Goal: Check status: Check status

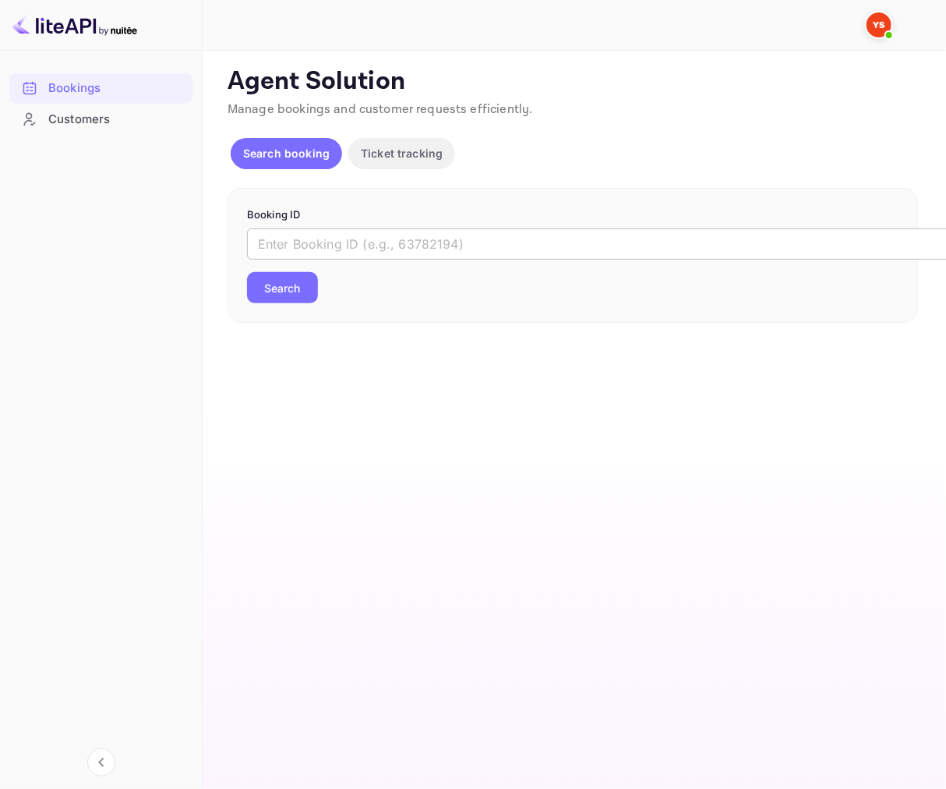
click at [341, 234] on input "text" at bounding box center [636, 243] width 779 height 31
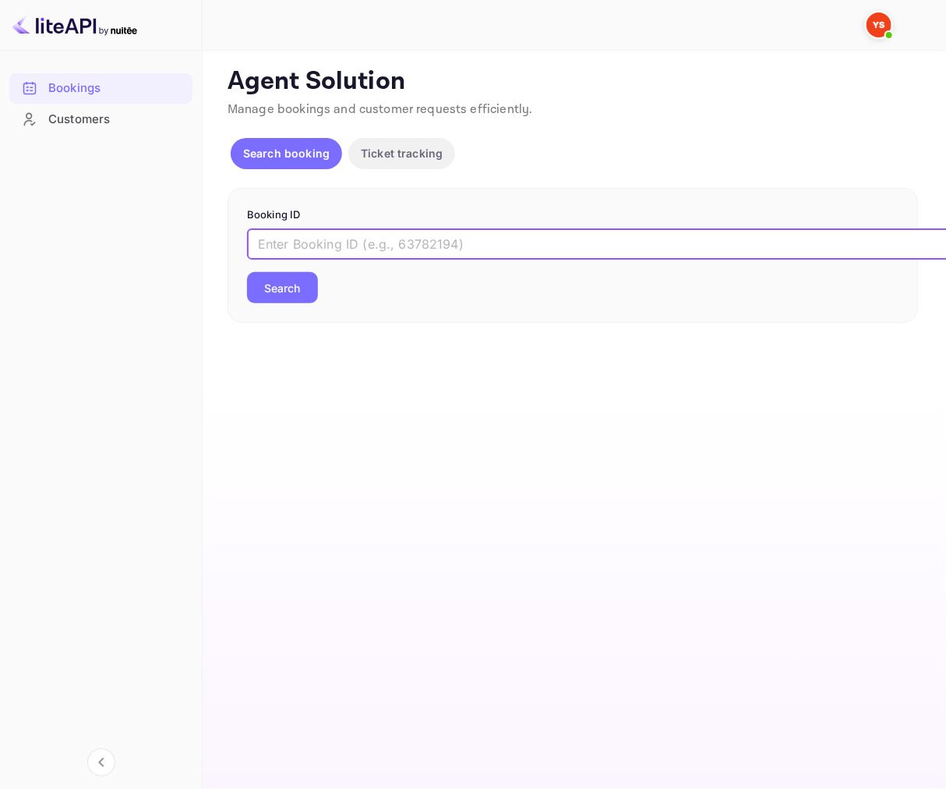
paste input "9575919"
type input "9575919"
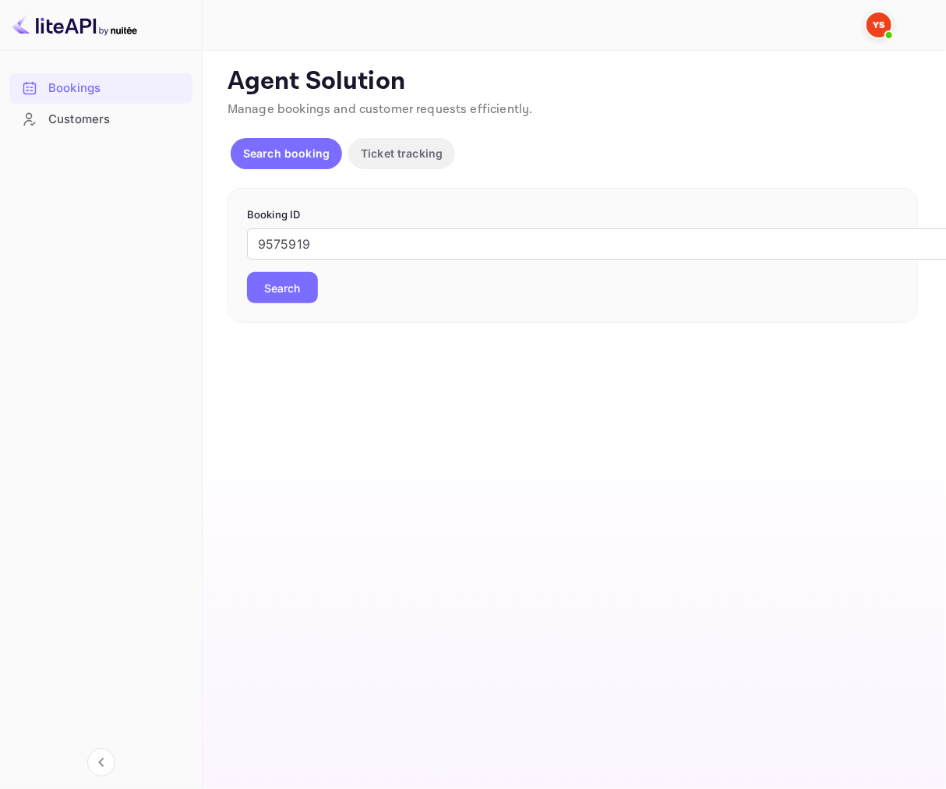
click at [292, 277] on button "Search" at bounding box center [282, 287] width 71 height 31
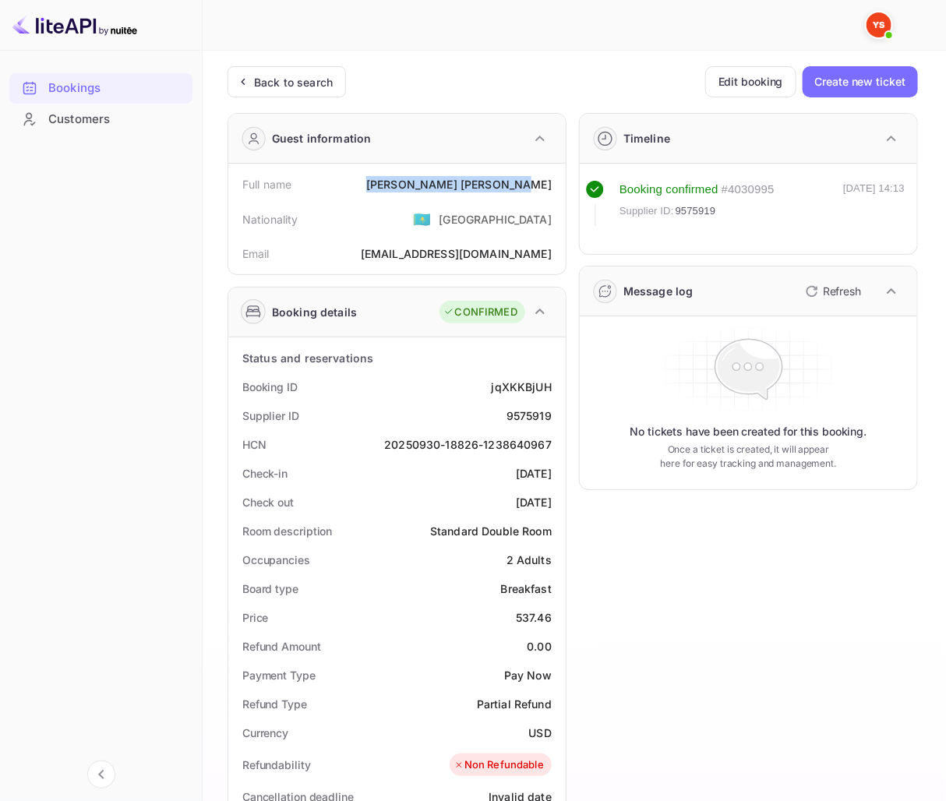
drag, startPoint x: 464, startPoint y: 181, endPoint x: 556, endPoint y: 179, distance: 92.0
click at [556, 179] on div "Full name [PERSON_NAME]" at bounding box center [397, 184] width 325 height 29
copy div "[PERSON_NAME]"
drag, startPoint x: 532, startPoint y: 405, endPoint x: 559, endPoint y: 404, distance: 27.3
click at [559, 404] on div "Status and reservations Booking ID jqXKKBjUH Supplier ID 9575919 HCN 20250930-1…" at bounding box center [396, 780] width 337 height 887
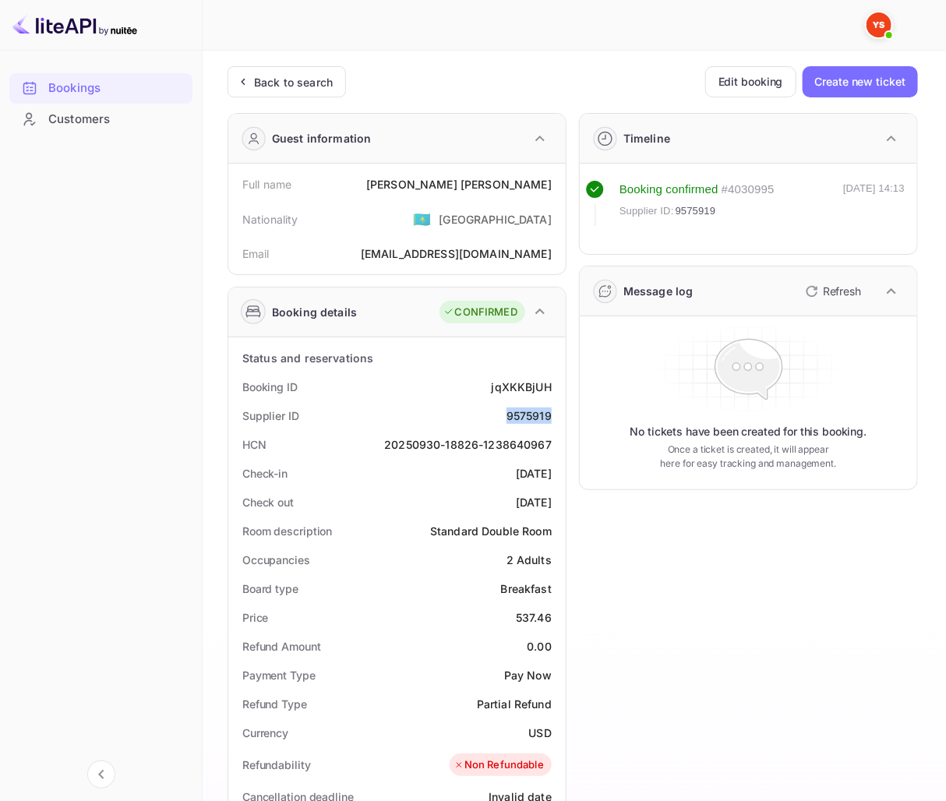
copy div "9575919"
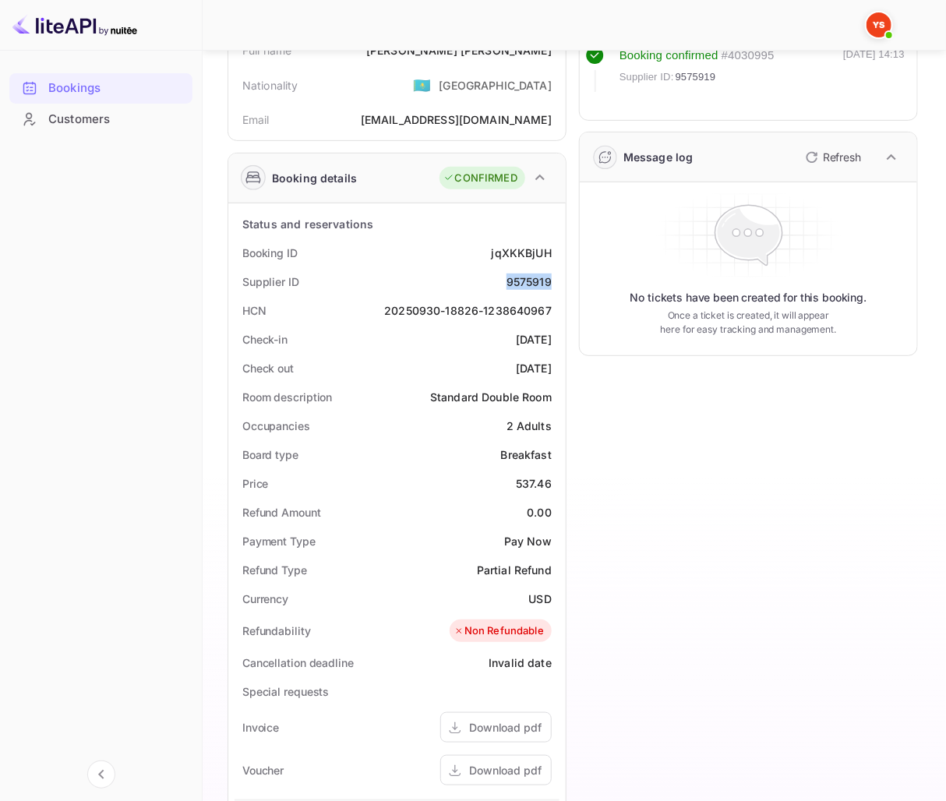
scroll to position [173, 0]
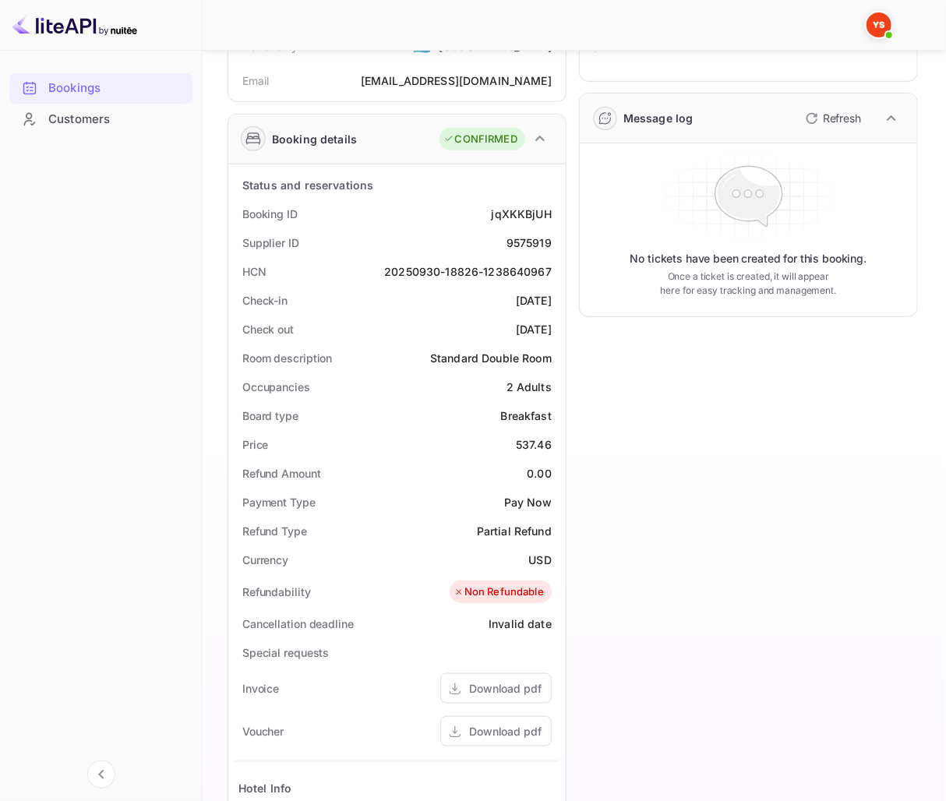
click at [448, 455] on div "Price 537.46" at bounding box center [397, 444] width 325 height 29
drag, startPoint x: 512, startPoint y: 440, endPoint x: 557, endPoint y: 443, distance: 45.3
click at [557, 443] on div "Price 537.46" at bounding box center [397, 444] width 325 height 29
copy div "537.46"
drag, startPoint x: 523, startPoint y: 549, endPoint x: 556, endPoint y: 557, distance: 34.4
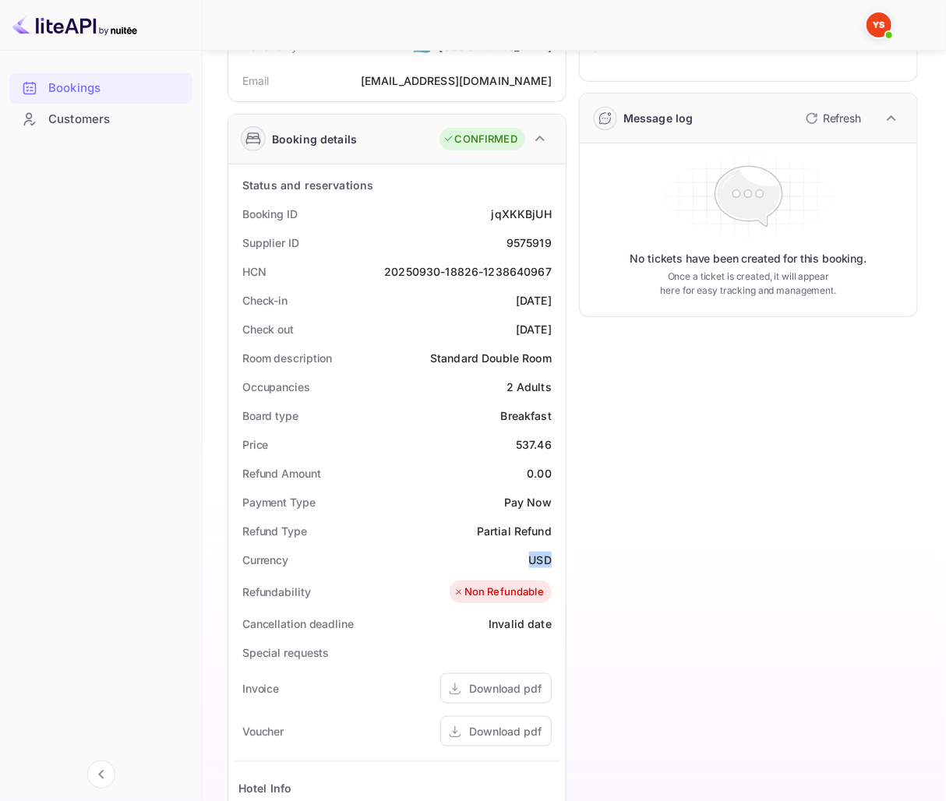
click at [556, 557] on div "Currency USD" at bounding box center [397, 559] width 325 height 29
copy div "USD"
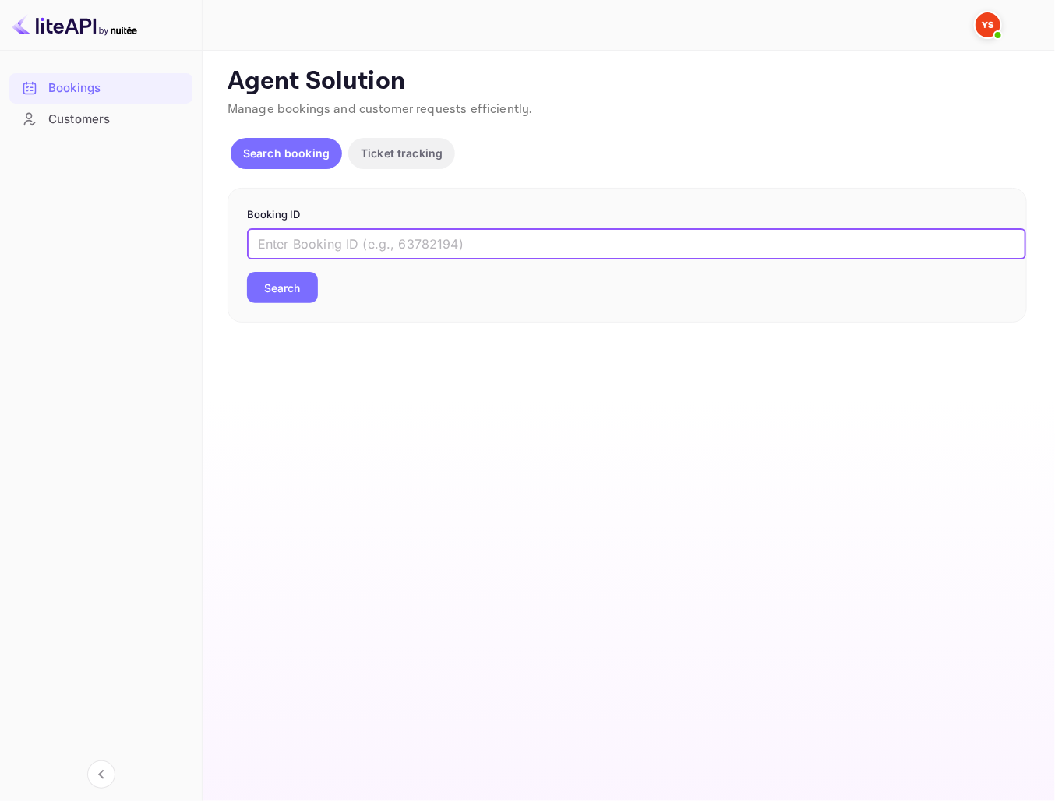
click at [331, 243] on input "text" at bounding box center [636, 243] width 779 height 31
paste input "9613945"
type input "9613945"
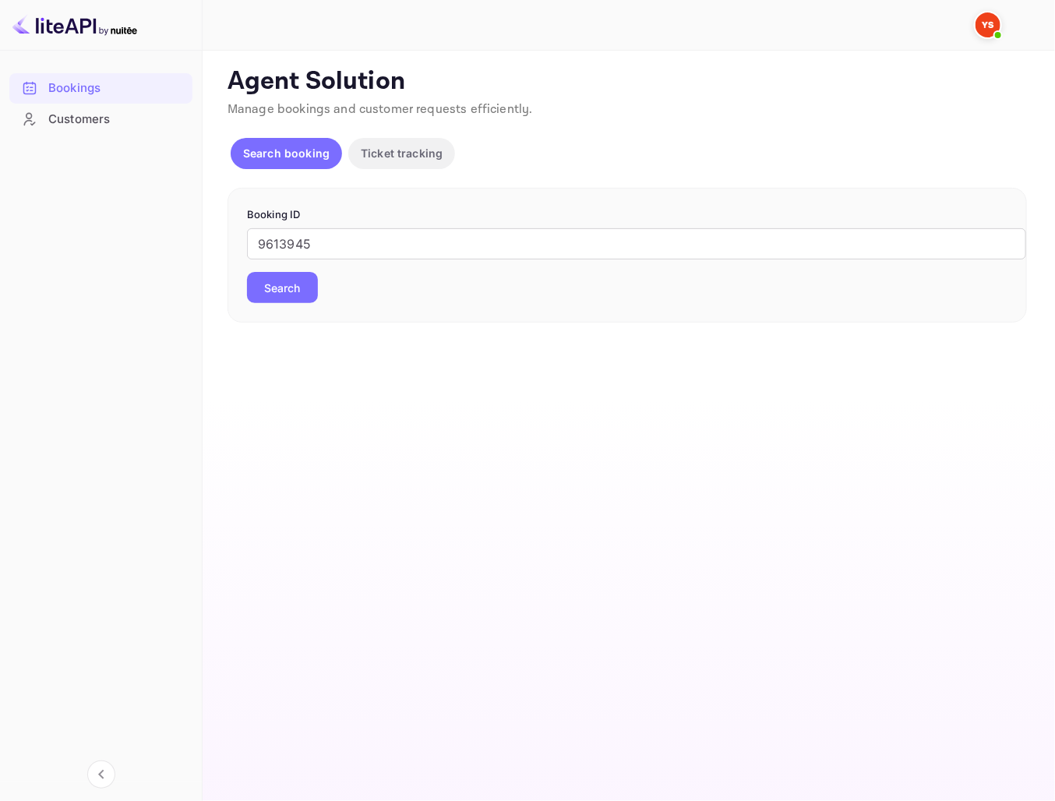
click at [298, 291] on button "Search" at bounding box center [282, 287] width 71 height 31
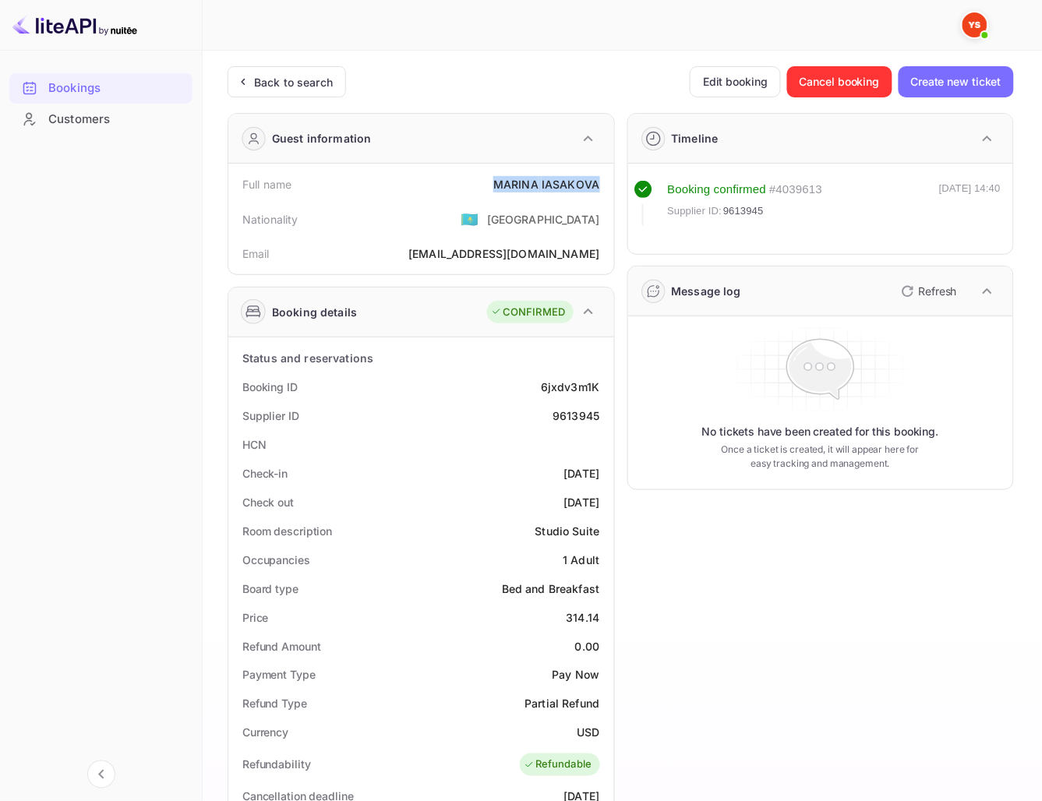
drag, startPoint x: 494, startPoint y: 183, endPoint x: 609, endPoint y: 188, distance: 114.6
click at [609, 188] on div "Full name [PERSON_NAME] Nationality 🇰🇿 [DEMOGRAPHIC_DATA] Email [EMAIL_ADDRESS]…" at bounding box center [421, 219] width 386 height 111
copy div "[PERSON_NAME]"
drag, startPoint x: 563, startPoint y: 612, endPoint x: 605, endPoint y: 618, distance: 42.5
click at [605, 618] on div "Price 314.14" at bounding box center [421, 617] width 373 height 29
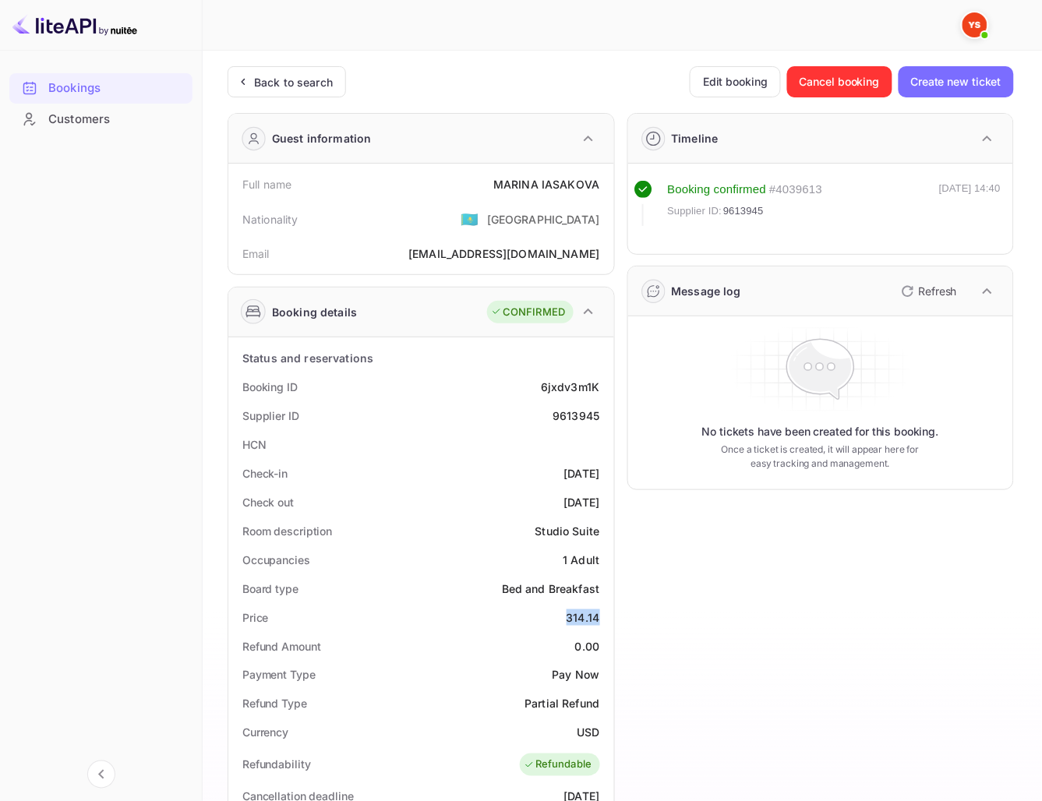
copy div "314.14"
drag, startPoint x: 577, startPoint y: 732, endPoint x: 602, endPoint y: 733, distance: 24.9
click at [602, 733] on div "Currency USD" at bounding box center [421, 732] width 373 height 29
copy div "USD"
